Goal: Information Seeking & Learning: Understand process/instructions

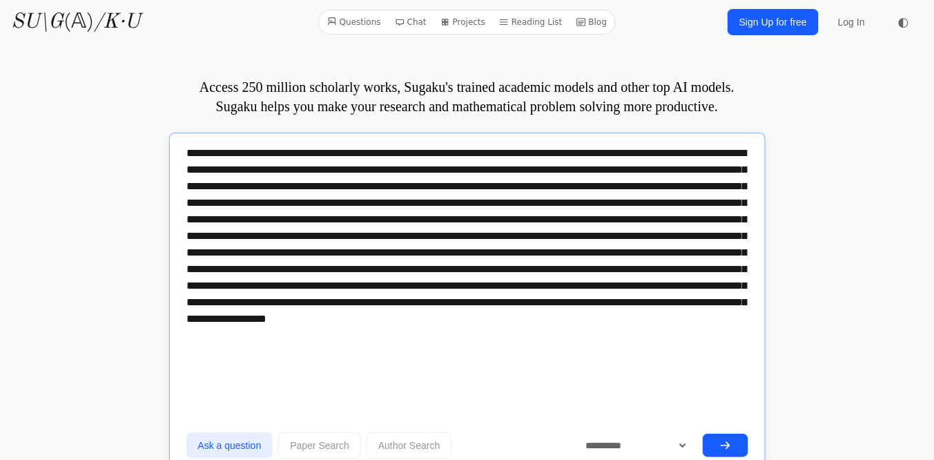
type textarea "**********"
click at [720, 443] on icon "submit" at bounding box center [725, 445] width 11 height 11
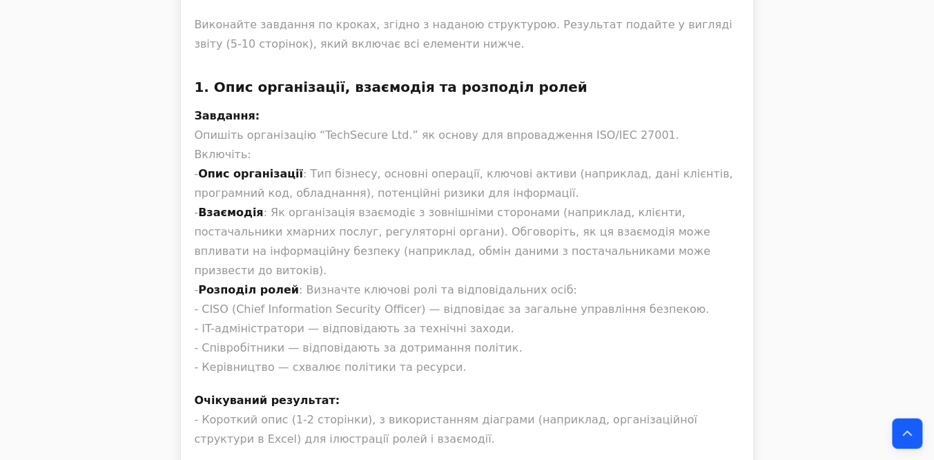
scroll to position [17348, 0]
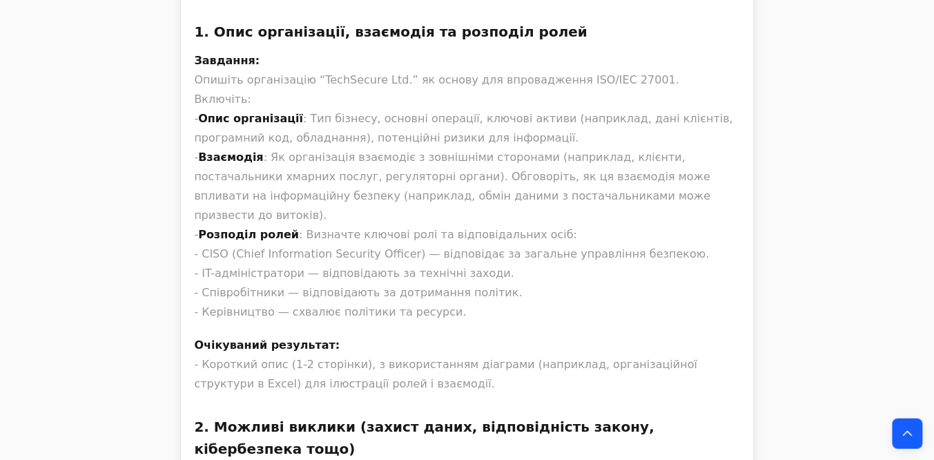
drag, startPoint x: 305, startPoint y: 252, endPoint x: 418, endPoint y: 250, distance: 113.3
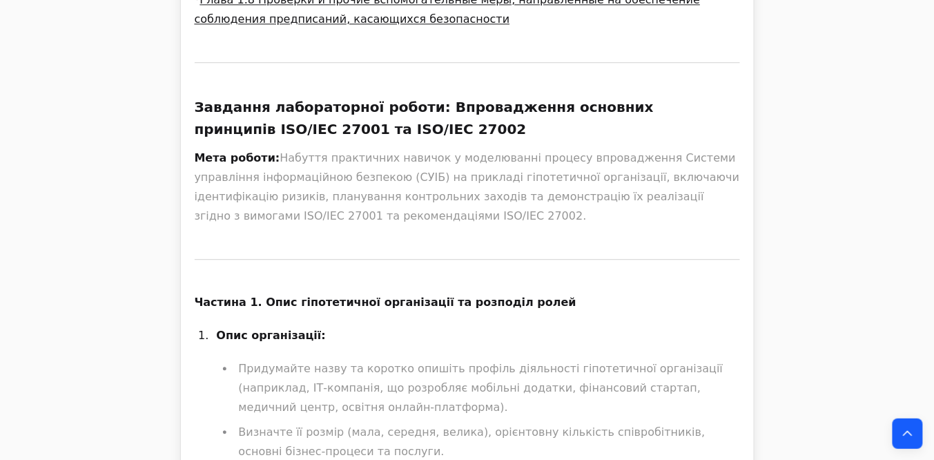
scroll to position [939, 0]
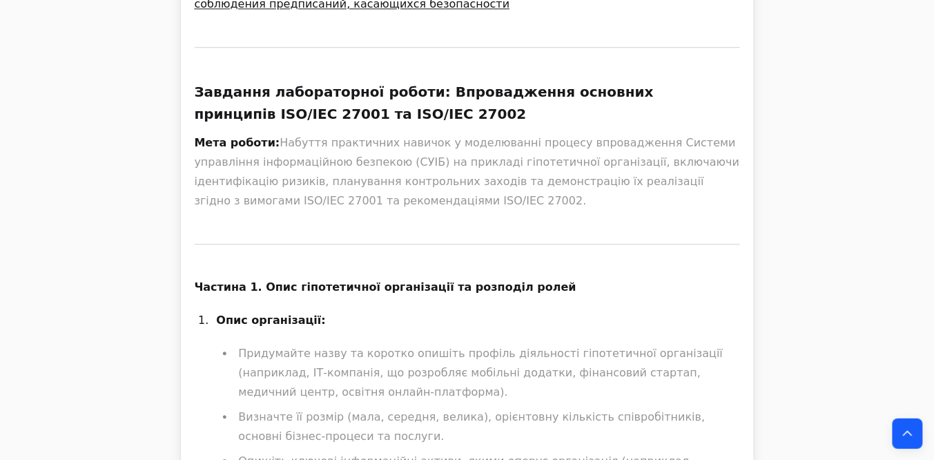
drag, startPoint x: 364, startPoint y: 217, endPoint x: 179, endPoint y: 131, distance: 204.2
click at [278, 122] on strong "Завдання лабораторної роботи: Впровадження основних принципів ISO/IEC 27001 та …" at bounding box center [424, 103] width 459 height 39
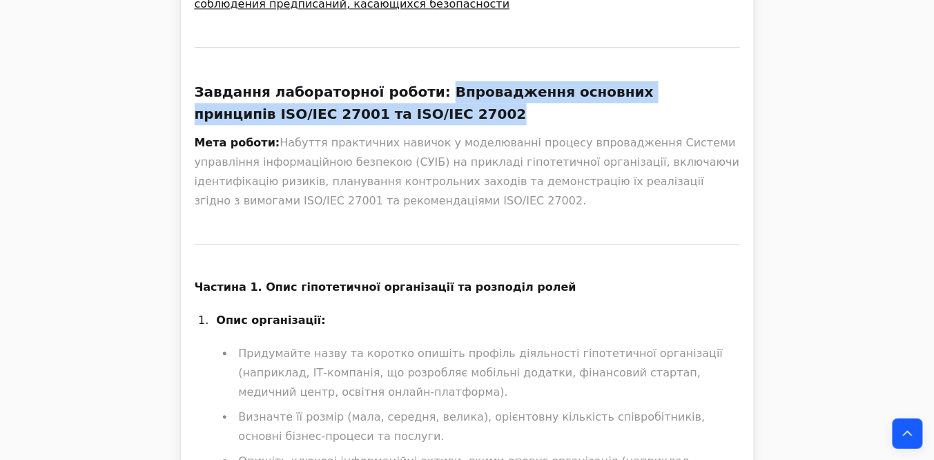
drag, startPoint x: 414, startPoint y: 106, endPoint x: 407, endPoint y: 122, distance: 18.0
click at [407, 122] on h3 "Завдання лабораторної роботи: Впровадження основних принципів ISO/IEC 27001 та …" at bounding box center [468, 103] width 546 height 44
copy strong "Впровадження основних принципів ISO/IEC 27001 та ISO/IEC 27002"
drag, startPoint x: 271, startPoint y: 162, endPoint x: 365, endPoint y: 224, distance: 112.2
click at [365, 211] on p "Мета роботи: Набуття практичних навичок у моделюванні процесу впровадження Сист…" at bounding box center [468, 171] width 546 height 77
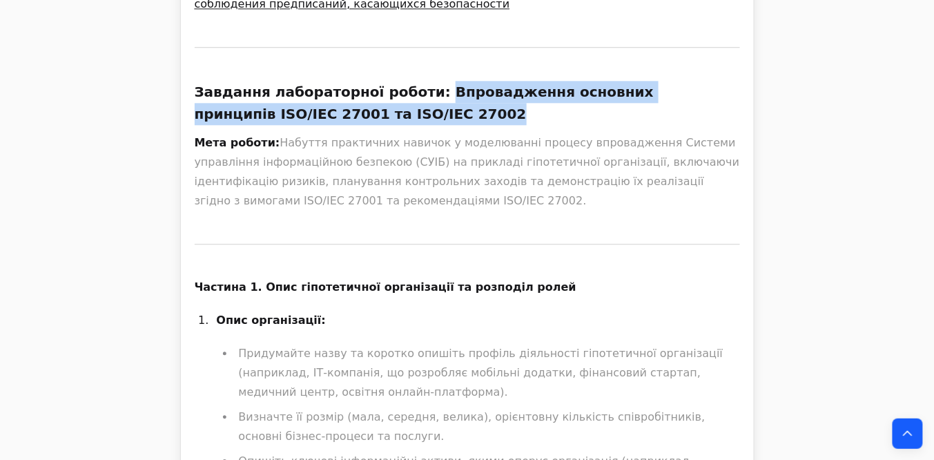
click at [365, 211] on p "Мета роботи: Набуття практичних навичок у моделюванні процесу впровадження Сист…" at bounding box center [468, 171] width 546 height 77
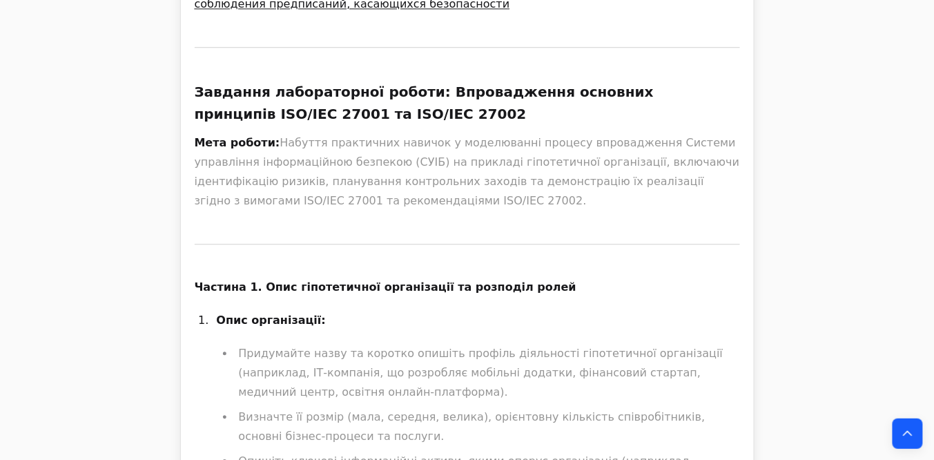
drag, startPoint x: 366, startPoint y: 221, endPoint x: 189, endPoint y: 159, distance: 188.1
copy p "Мета роботи: Набуття практичних навичок у моделюванні процесу впровадження Сист…"
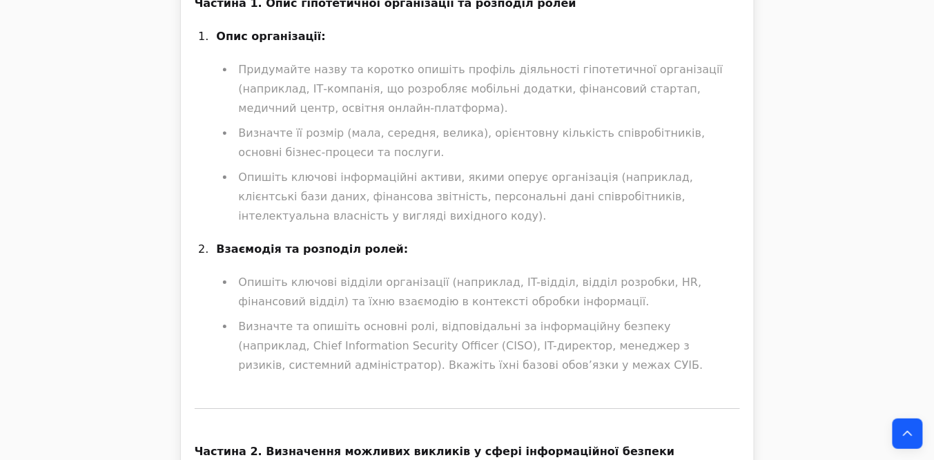
scroll to position [1160, 0]
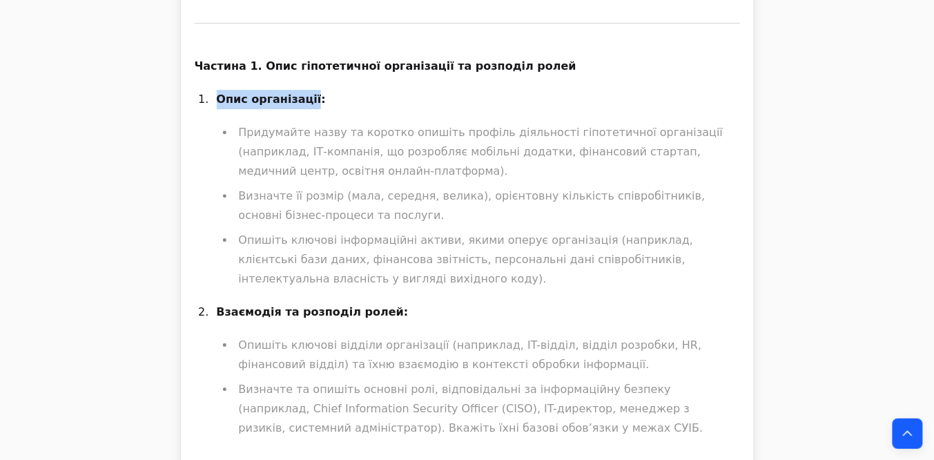
drag, startPoint x: 216, startPoint y: 115, endPoint x: 302, endPoint y: 104, distance: 87.0
click at [302, 104] on p "Опис організації:" at bounding box center [478, 99] width 523 height 19
click at [221, 126] on li "Опис організації: Придумайте назву та коротко опишіть профіль діяльності гіпоте…" at bounding box center [477, 189] width 528 height 199
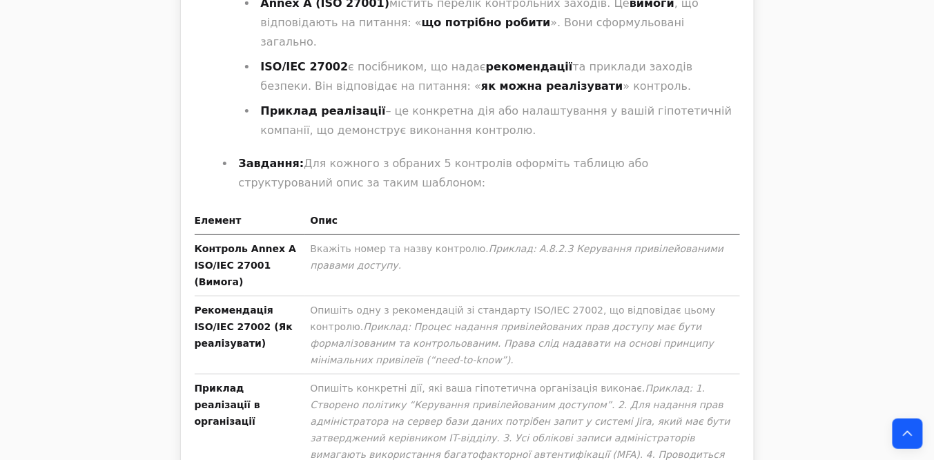
scroll to position [3039, 0]
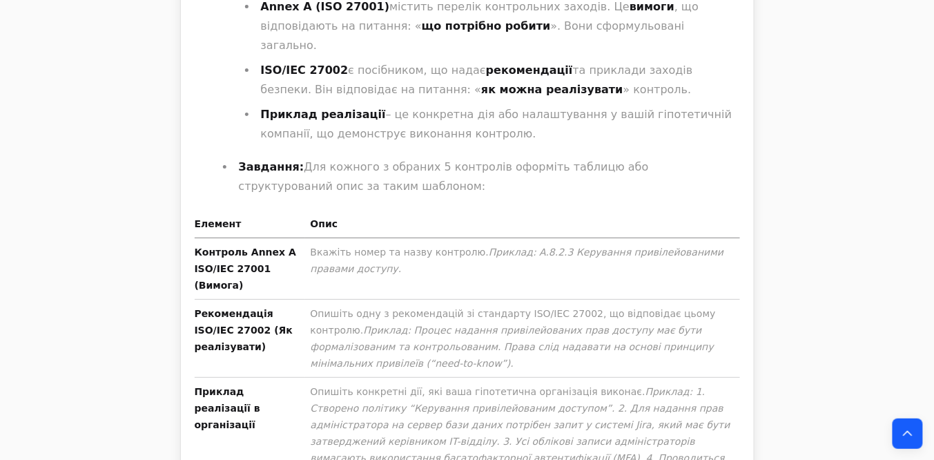
drag, startPoint x: 710, startPoint y: 401, endPoint x: 306, endPoint y: 367, distance: 405.4
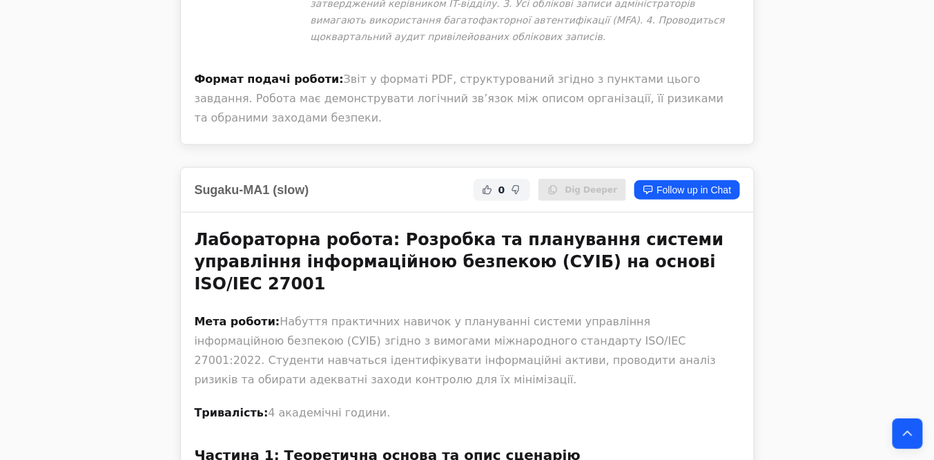
scroll to position [3481, 0]
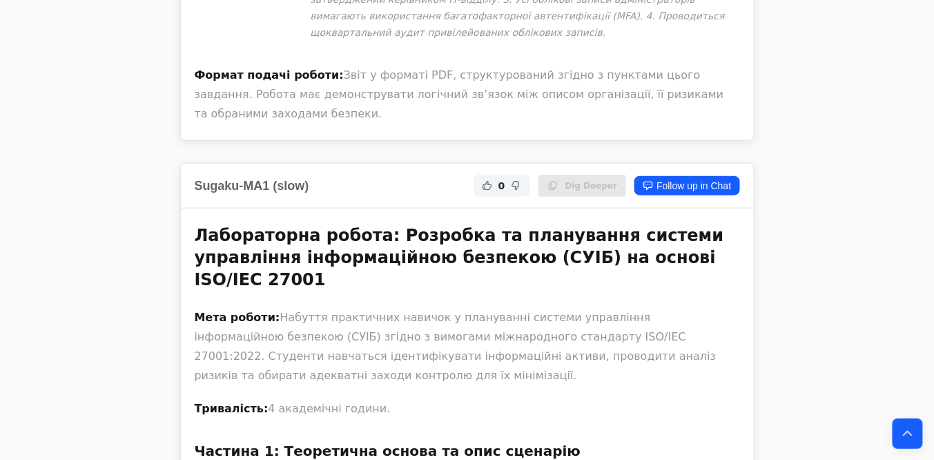
drag, startPoint x: 725, startPoint y: 182, endPoint x: 554, endPoint y: 161, distance: 172.5
click at [554, 308] on p "Мета роботи: Набуття практичних навичок у плануванні системи управління інформа…" at bounding box center [468, 346] width 546 height 77
copy p "Студенти навчаться ідентифікувати інформаційні активи, проводити аналіз ризиків…"
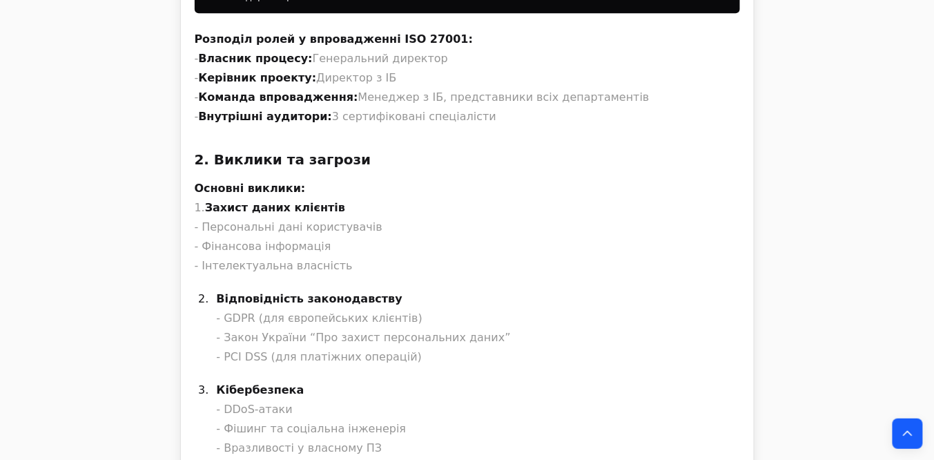
scroll to position [7569, 0]
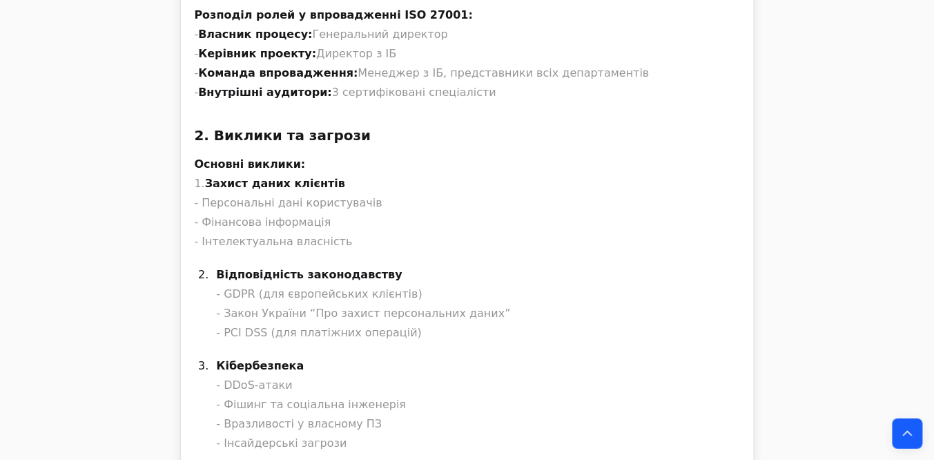
drag, startPoint x: 194, startPoint y: 165, endPoint x: 710, endPoint y: 158, distance: 515.9
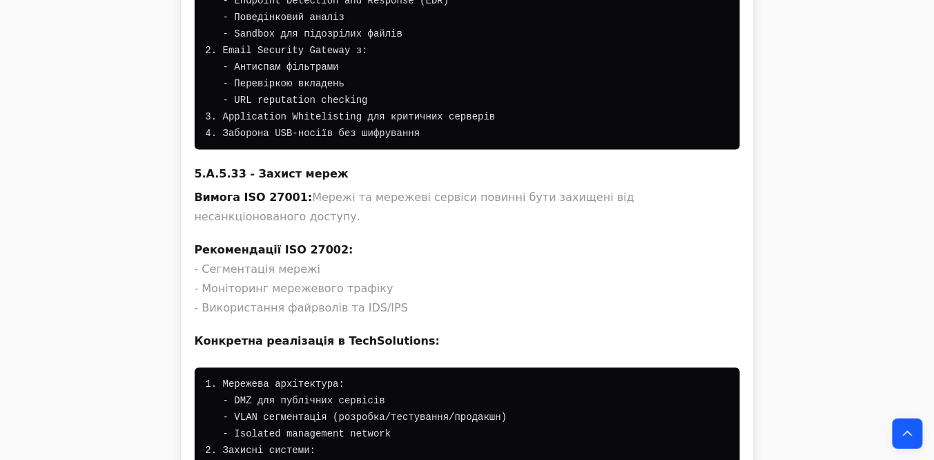
scroll to position [9945, 0]
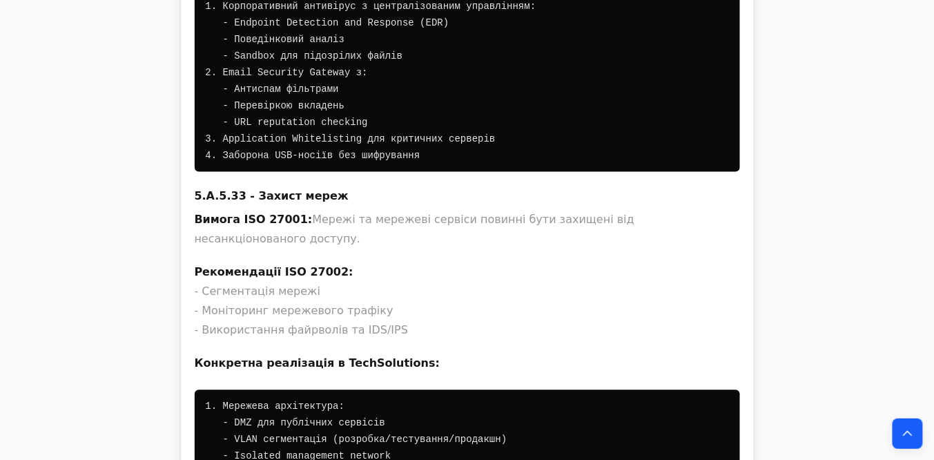
drag, startPoint x: 483, startPoint y: 180, endPoint x: 184, endPoint y: 64, distance: 320.5
copy div "Практичне завдання для студентів: Обрати свою організацію (банк, лікарня, е-ком…"
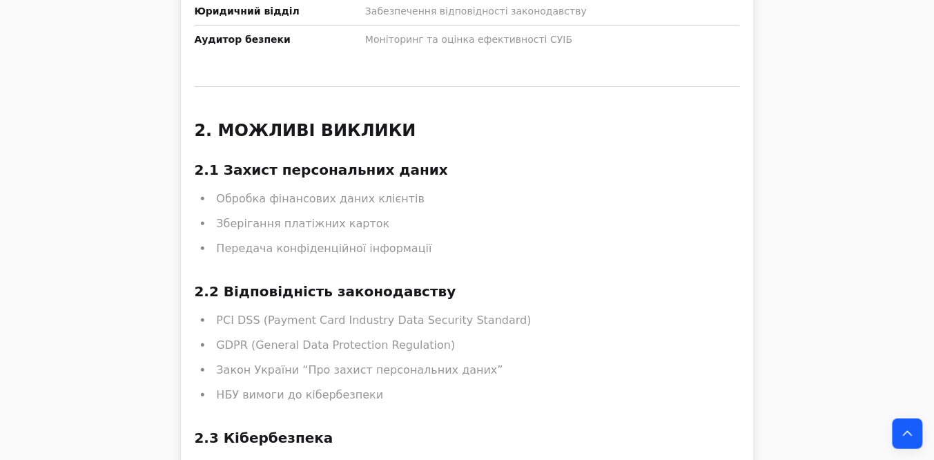
scroll to position [45293, 0]
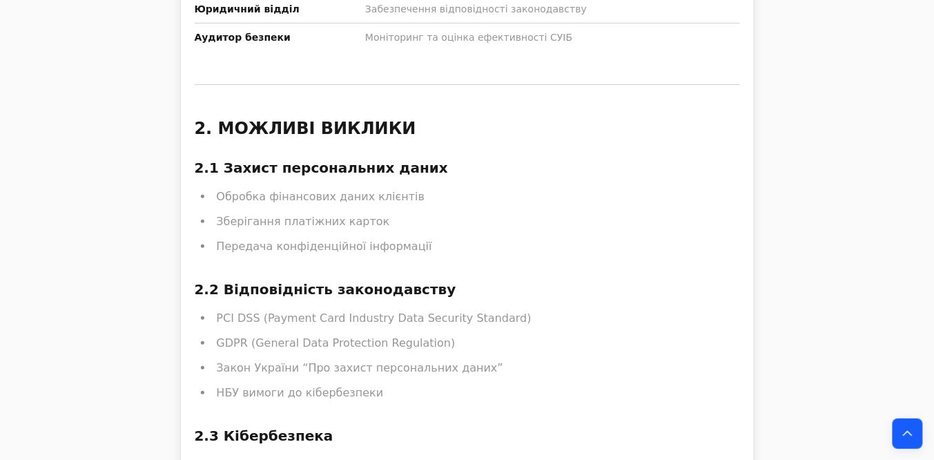
drag, startPoint x: 709, startPoint y: 204, endPoint x: 195, endPoint y: 113, distance: 521.1
copy p "Завдання: - Опишіть вигадану або реальну організацію (наприклад, IT-компанія, б…"
drag, startPoint x: 459, startPoint y: 86, endPoint x: 190, endPoint y: 82, distance: 269.4
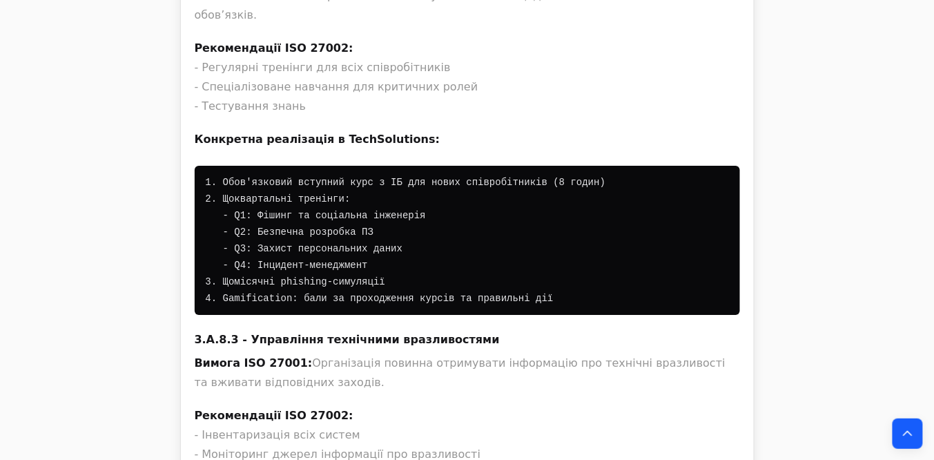
scroll to position [9061, 0]
